Goal: Information Seeking & Learning: Learn about a topic

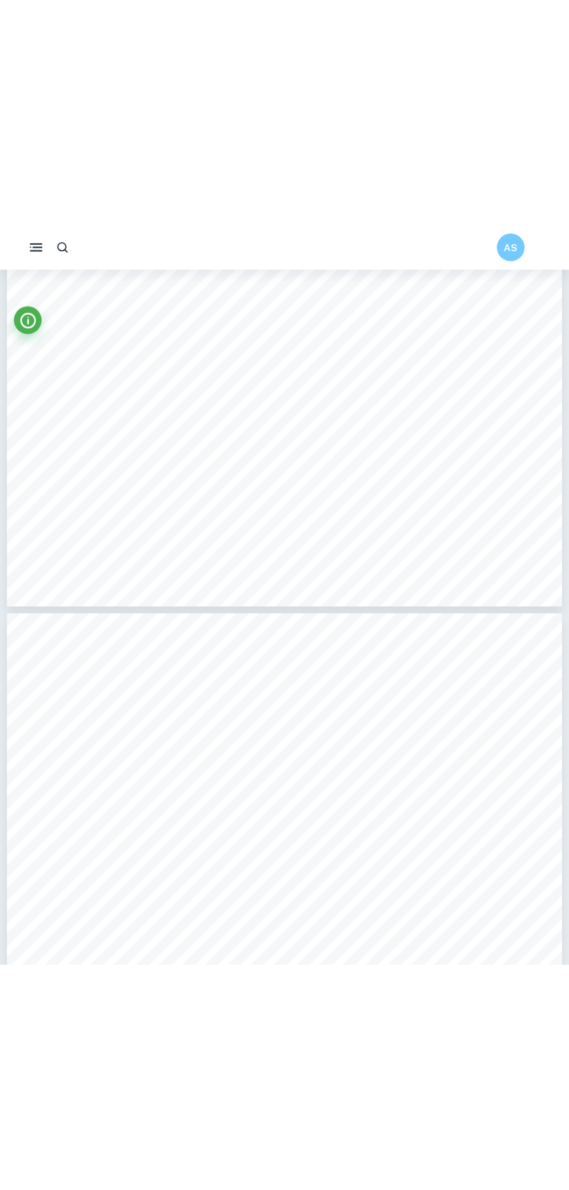
scroll to position [4696, 0]
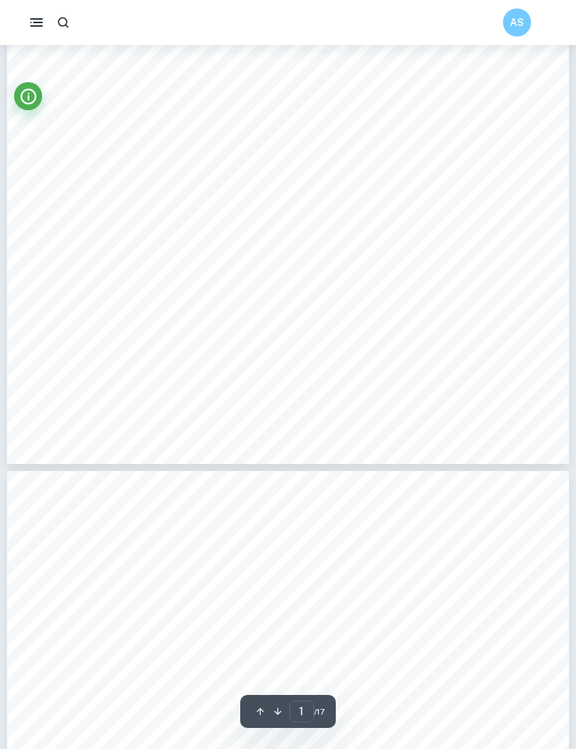
scroll to position [512, 0]
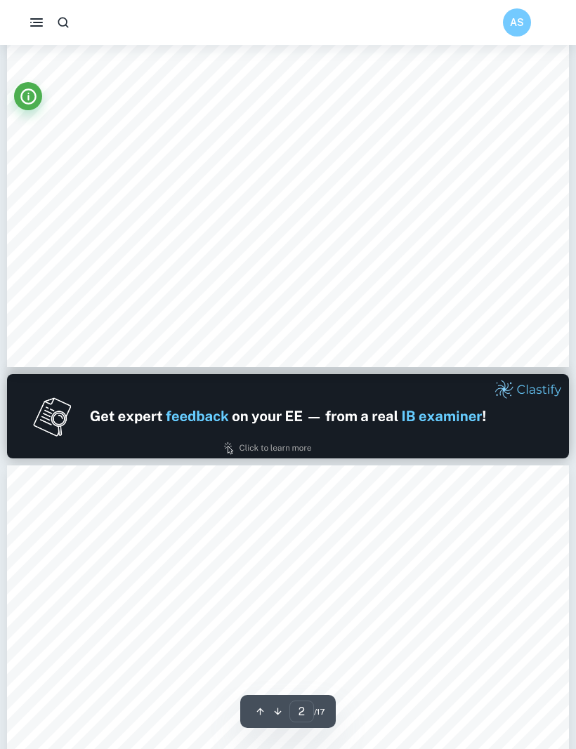
type input "1"
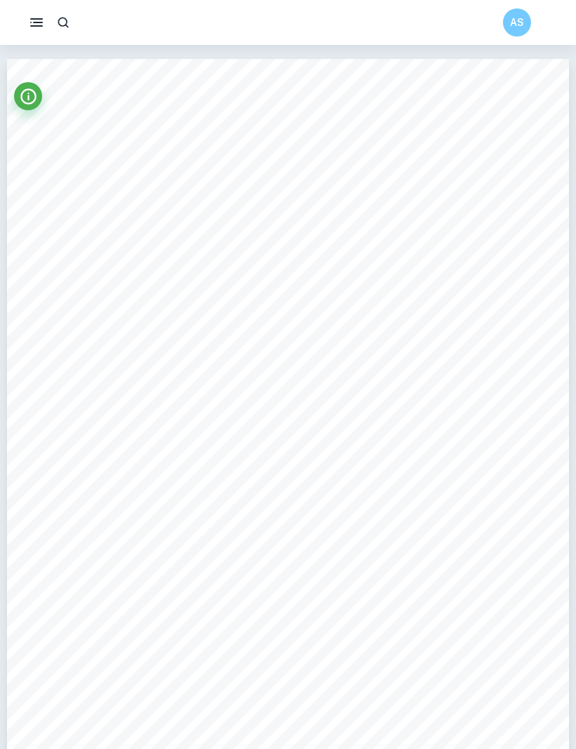
click at [41, 30] on icon "button" at bounding box center [36, 22] width 17 height 17
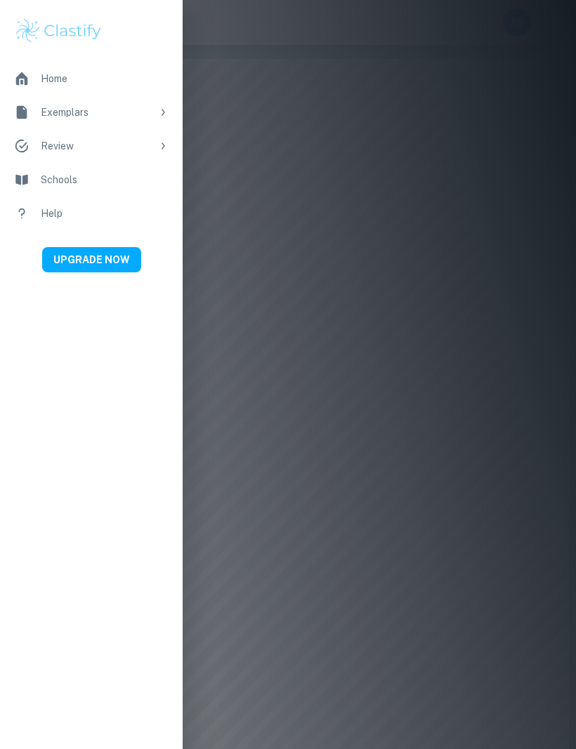
click at [41, 75] on div "Home" at bounding box center [105, 78] width 128 height 15
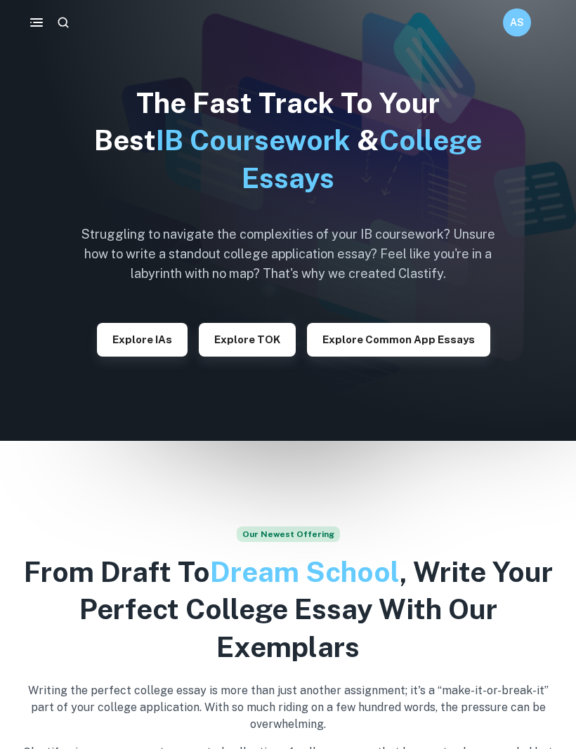
click at [171, 335] on button "Explore IAs" at bounding box center [142, 340] width 91 height 34
click at [420, 338] on button "Explore Common App essays" at bounding box center [398, 340] width 183 height 34
click at [119, 343] on button "Explore IAs" at bounding box center [142, 340] width 91 height 34
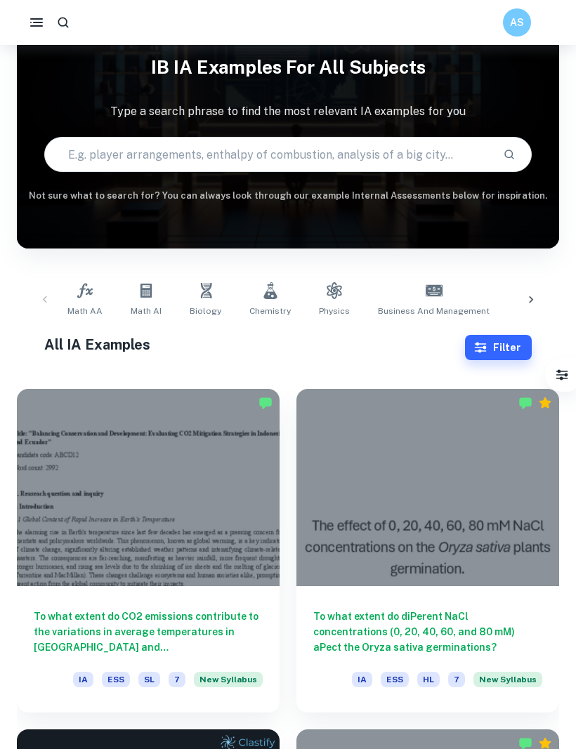
scroll to position [62, 0]
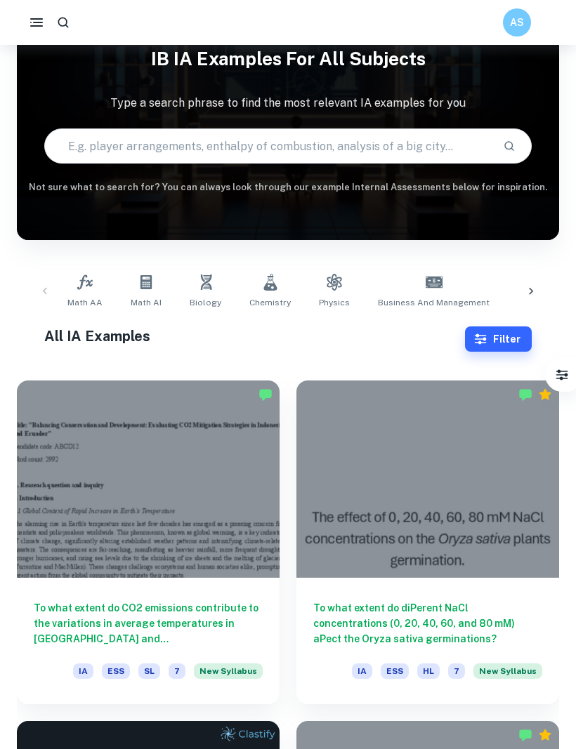
click at [517, 335] on button "Filter" at bounding box center [498, 338] width 67 height 25
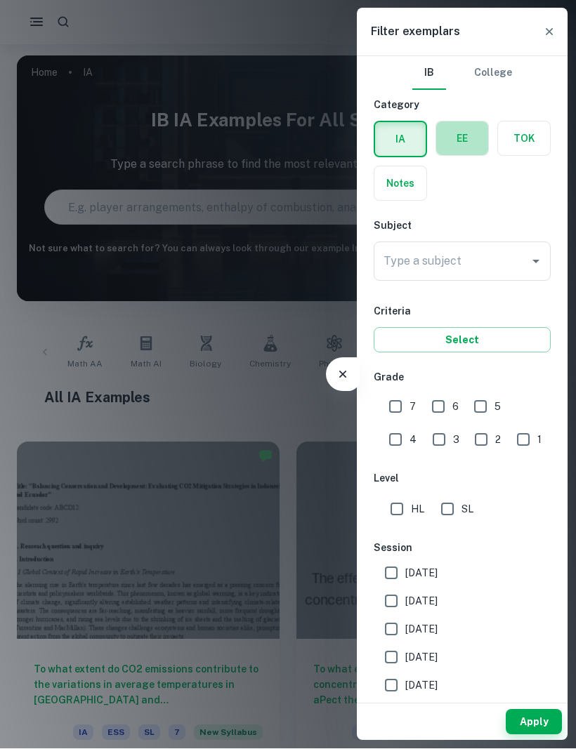
click at [464, 133] on label "button" at bounding box center [462, 139] width 52 height 34
click at [0, 0] on input "radio" at bounding box center [0, 0] width 0 height 0
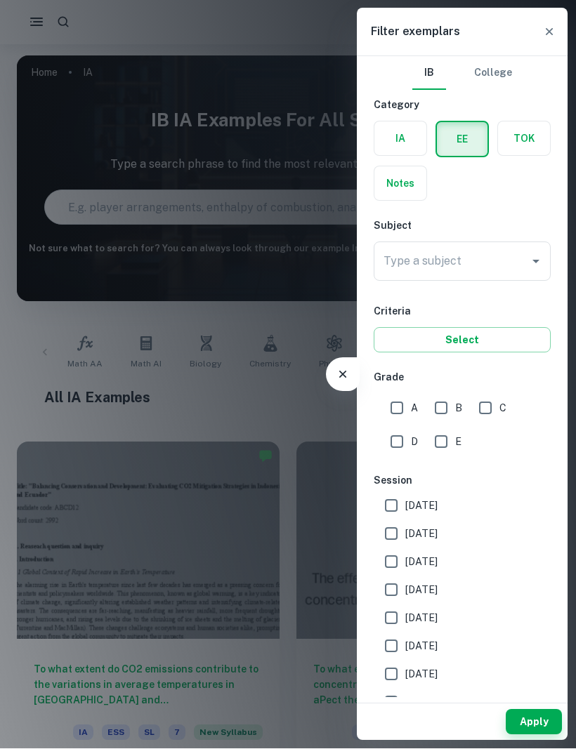
click at [395, 409] on input "A" at bounding box center [397, 408] width 28 height 28
checkbox input "true"
click at [530, 261] on icon "Open" at bounding box center [535, 261] width 17 height 17
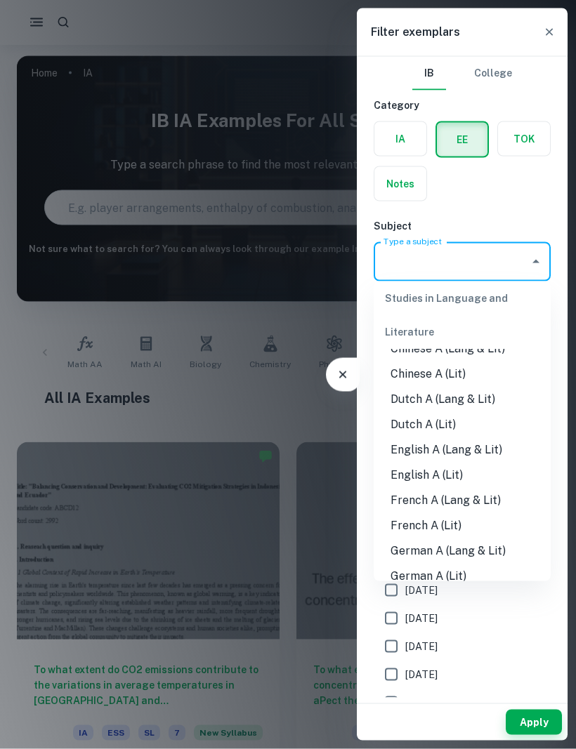
scroll to position [85, 0]
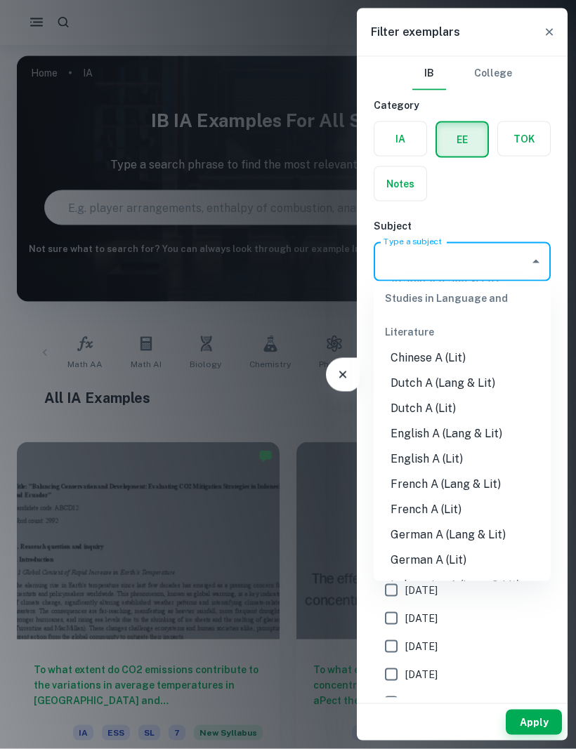
click at [481, 432] on li "English A (Lang & Lit)" at bounding box center [461, 433] width 177 height 25
type input "English A (Lang & Lit)"
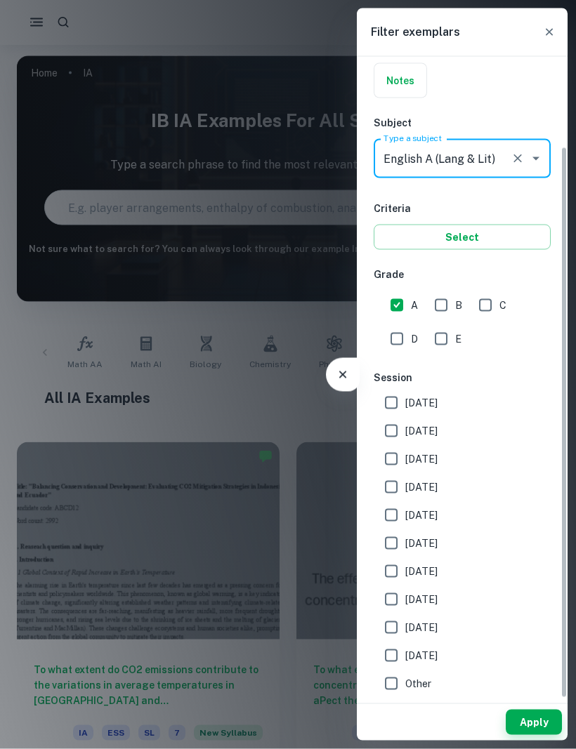
scroll to position [103, 0]
click at [539, 721] on button "Apply" at bounding box center [533, 722] width 56 height 25
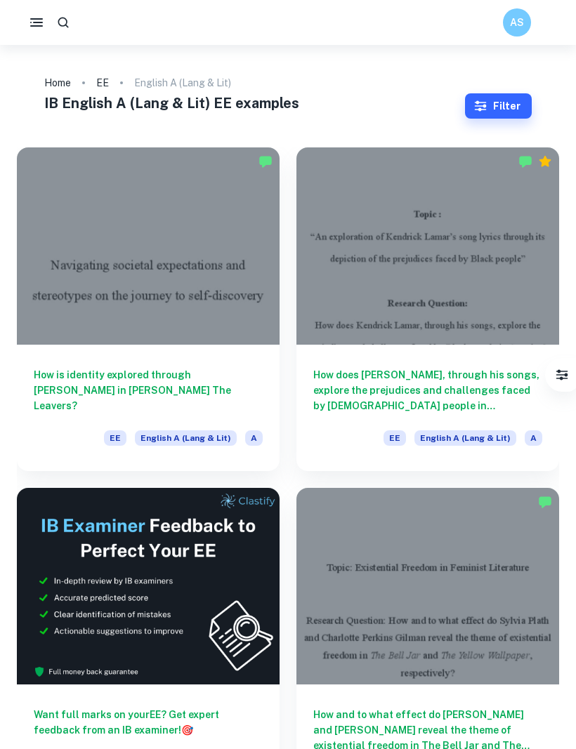
click at [88, 246] on div at bounding box center [148, 245] width 263 height 197
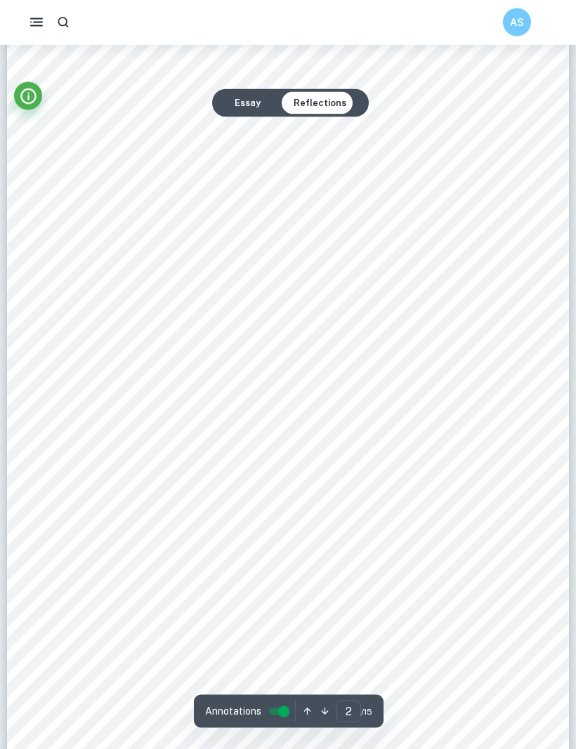
scroll to position [910, 0]
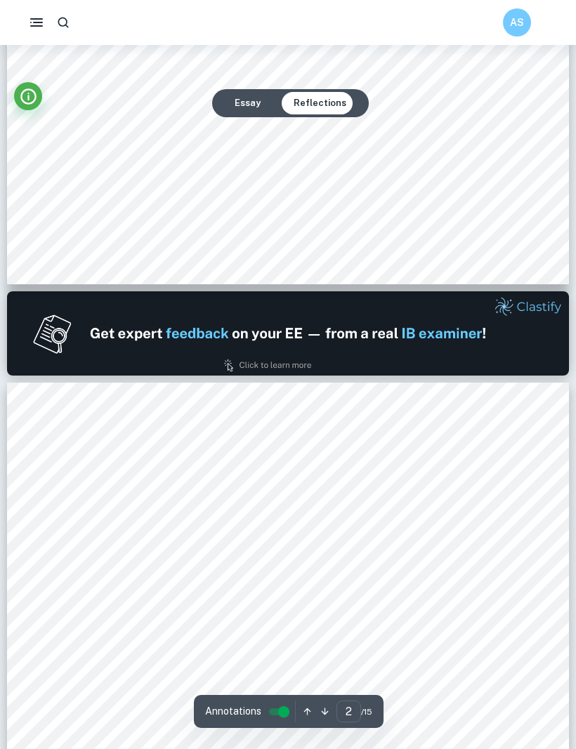
type input "1"
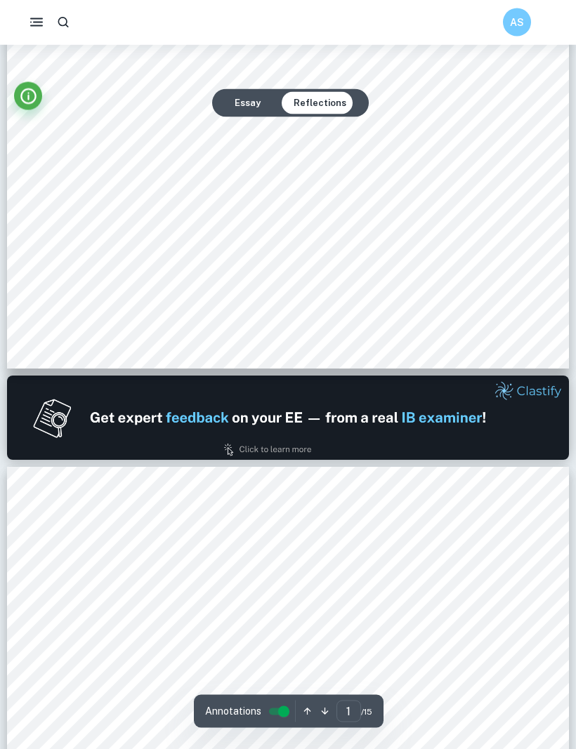
scroll to position [459, 0]
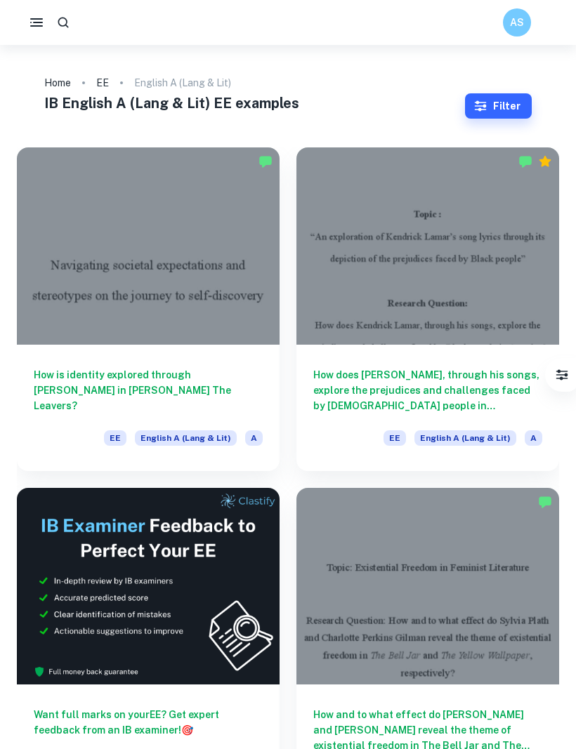
click at [517, 308] on div at bounding box center [427, 245] width 263 height 197
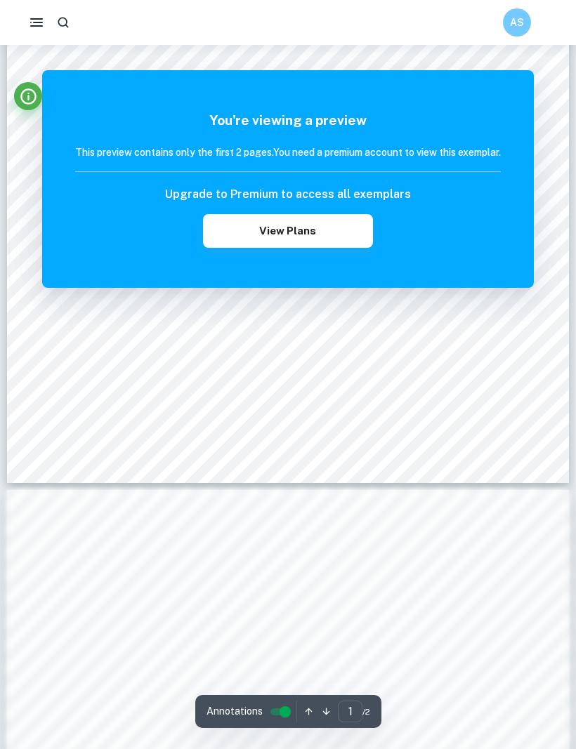
scroll to position [231, 0]
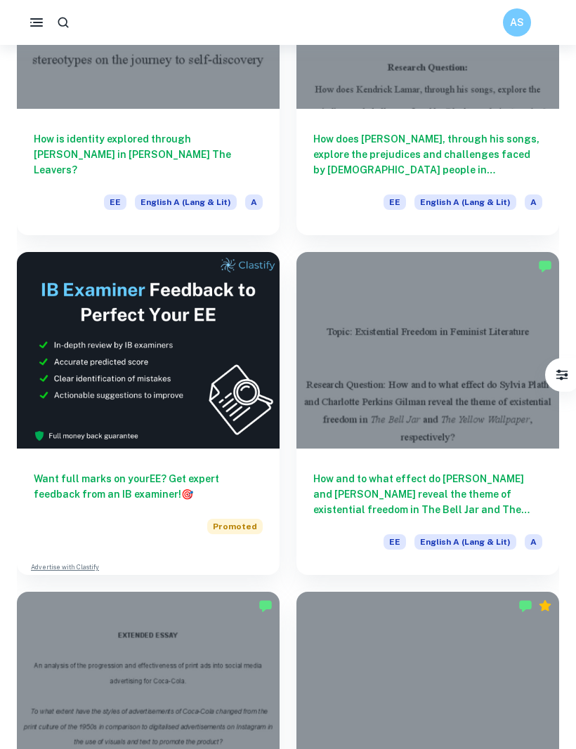
click at [493, 411] on div at bounding box center [427, 350] width 263 height 197
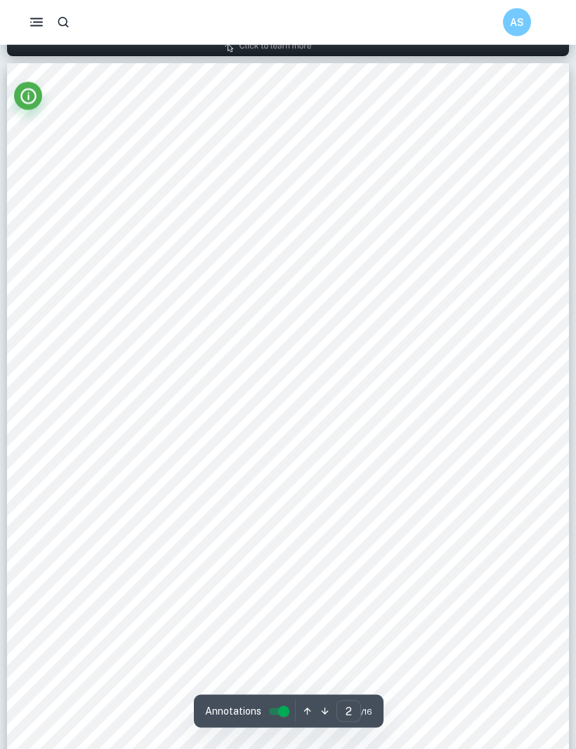
scroll to position [815, 0]
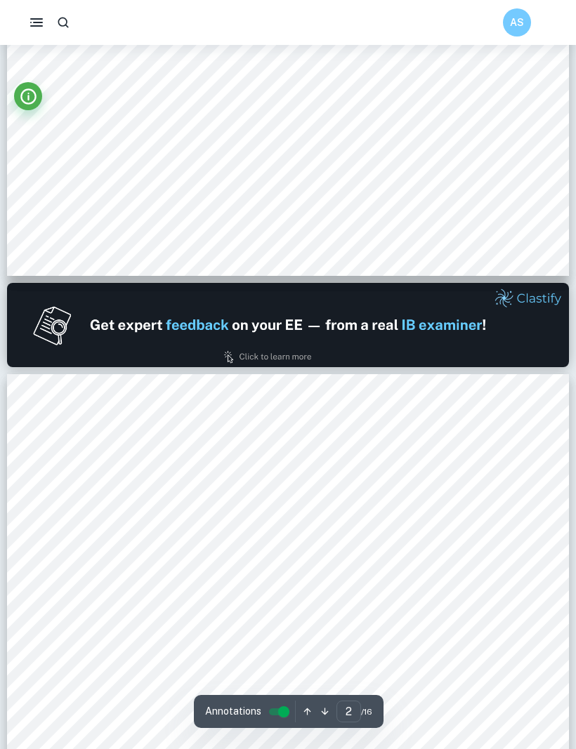
type input "1"
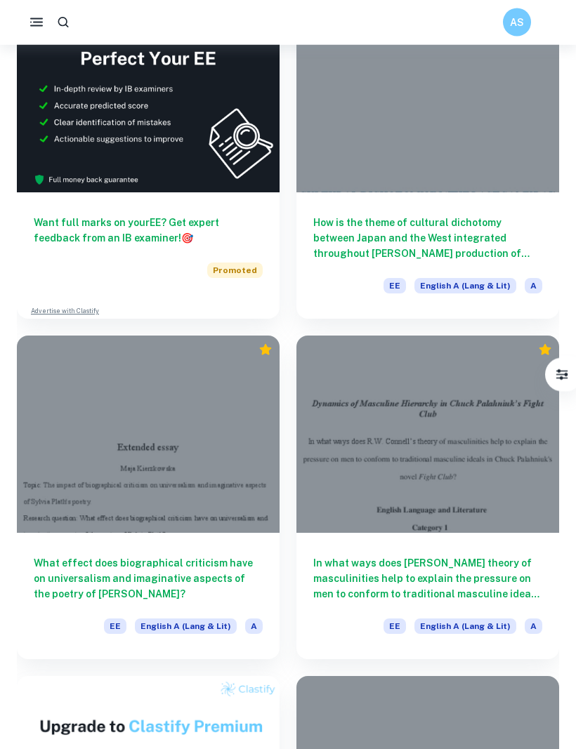
scroll to position [3213, 0]
